Goal: Browse casually

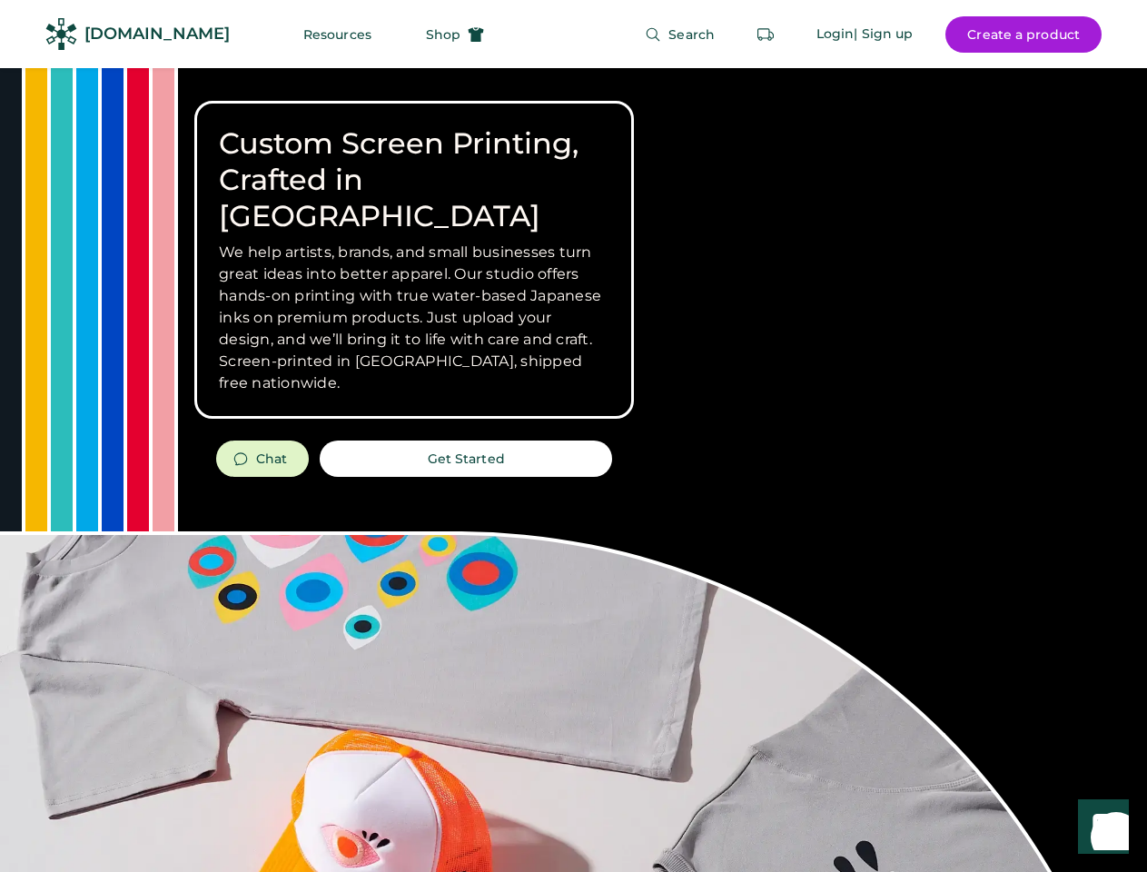
click at [573, 436] on div "Custom Screen Printing, Crafted in [GEOGRAPHIC_DATA] We help artists, brands, a…" at bounding box center [573, 644] width 1147 height 1153
click at [573, 470] on div "Custom Screen Printing, Crafted in [GEOGRAPHIC_DATA] We help artists, brands, a…" at bounding box center [573, 644] width 1147 height 1153
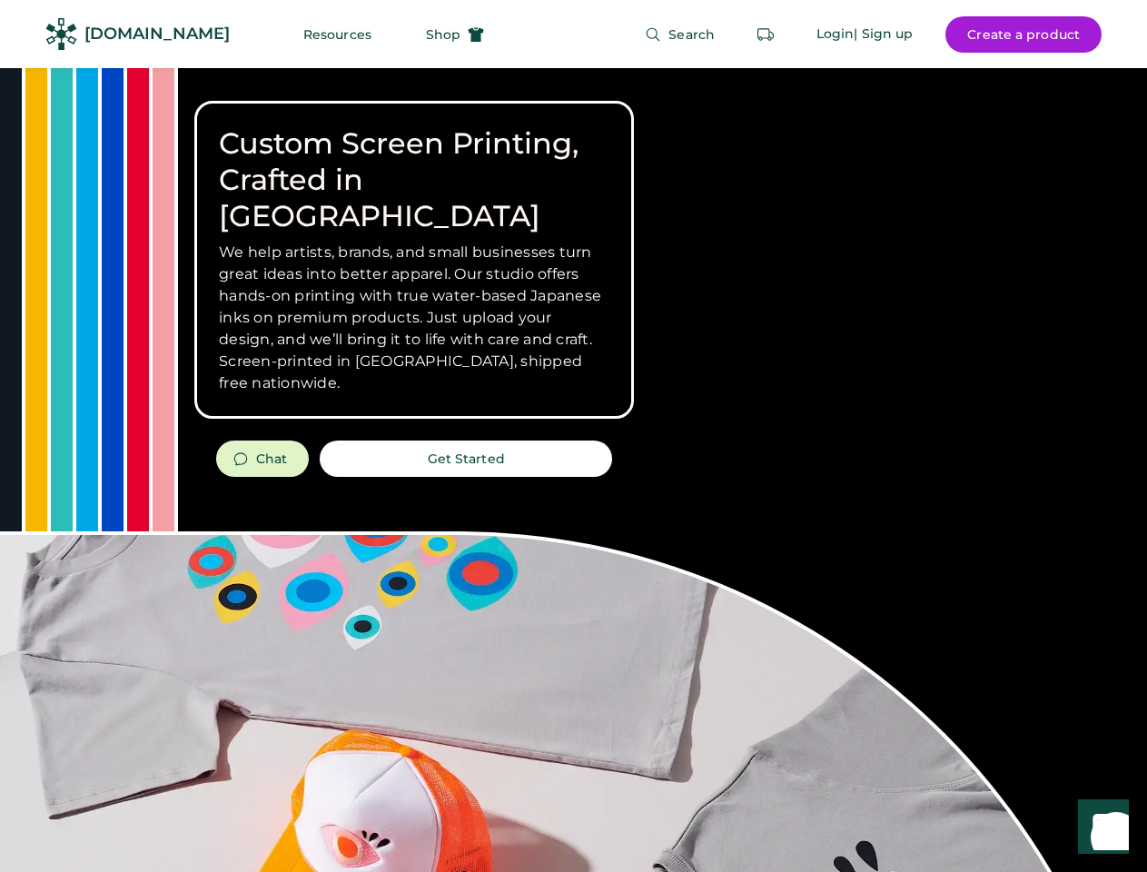
click at [573, 470] on div "Custom Screen Printing, Crafted in [GEOGRAPHIC_DATA] We help artists, brands, a…" at bounding box center [573, 644] width 1147 height 1153
click at [414, 260] on h3 "We help artists, brands, and small businesses turn great ideas into better appa…" at bounding box center [414, 318] width 391 height 153
click at [414, 242] on h3 "We help artists, brands, and small businesses turn great ideas into better appa…" at bounding box center [414, 318] width 391 height 153
click at [414, 162] on h1 "Custom Screen Printing, Crafted in [GEOGRAPHIC_DATA]" at bounding box center [414, 179] width 391 height 109
